Goal: Task Accomplishment & Management: Use online tool/utility

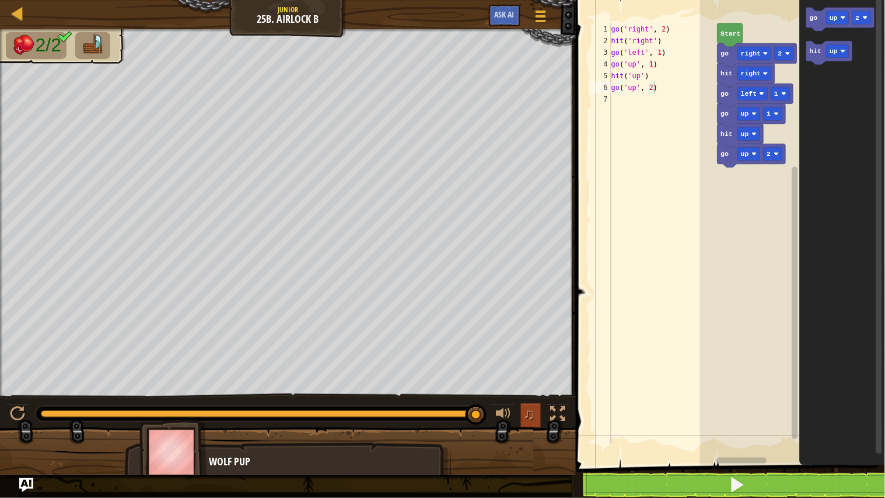
click at [524, 408] on span "♫" at bounding box center [529, 414] width 12 height 18
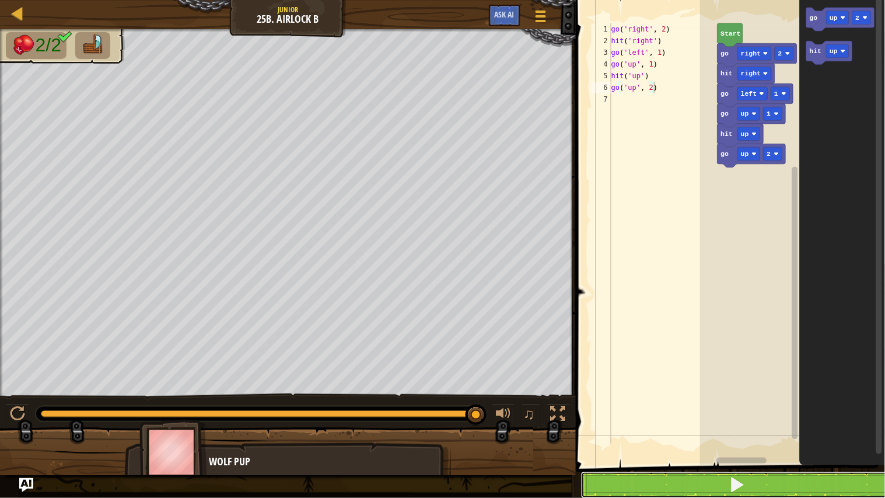
click at [749, 497] on button at bounding box center [737, 484] width 313 height 27
click at [727, 480] on button at bounding box center [737, 484] width 313 height 27
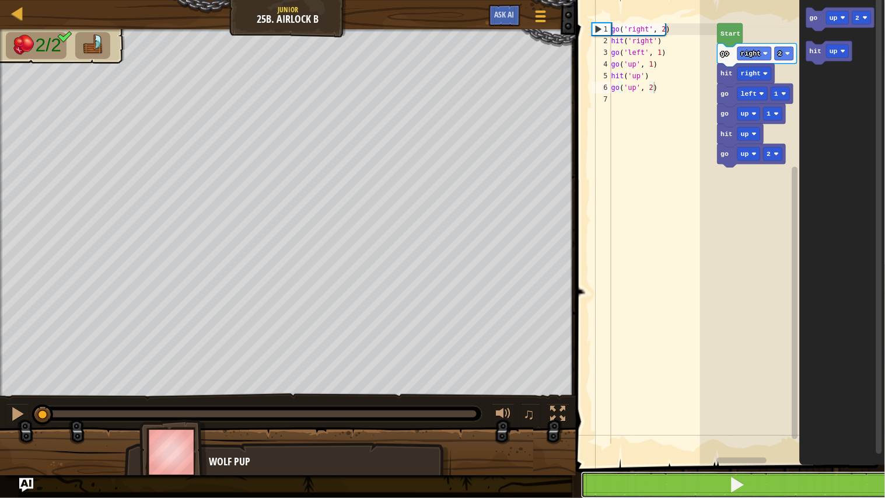
click at [727, 480] on button at bounding box center [737, 484] width 313 height 27
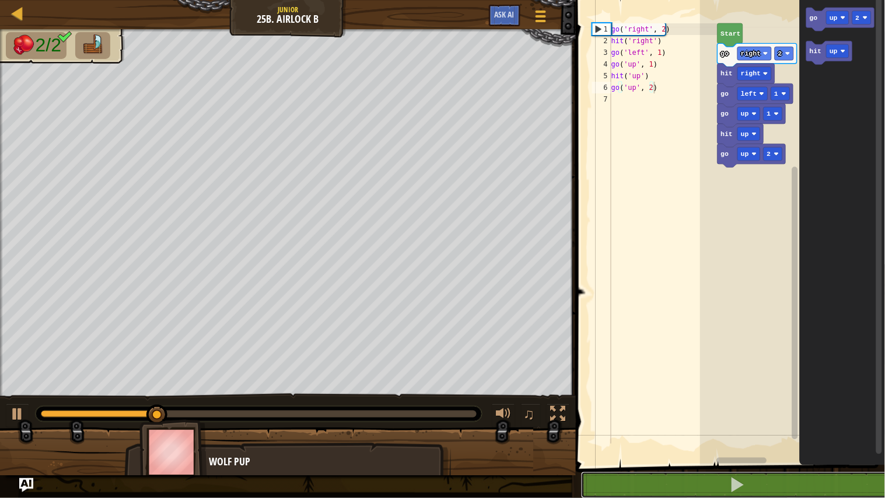
click at [581, 471] on button at bounding box center [737, 484] width 313 height 27
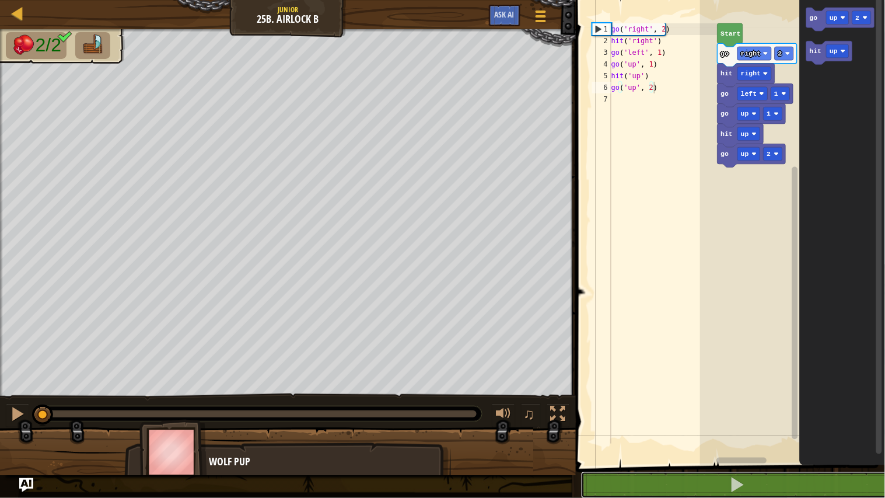
click at [581, 471] on button at bounding box center [737, 484] width 313 height 27
